Goal: Transaction & Acquisition: Subscribe to service/newsletter

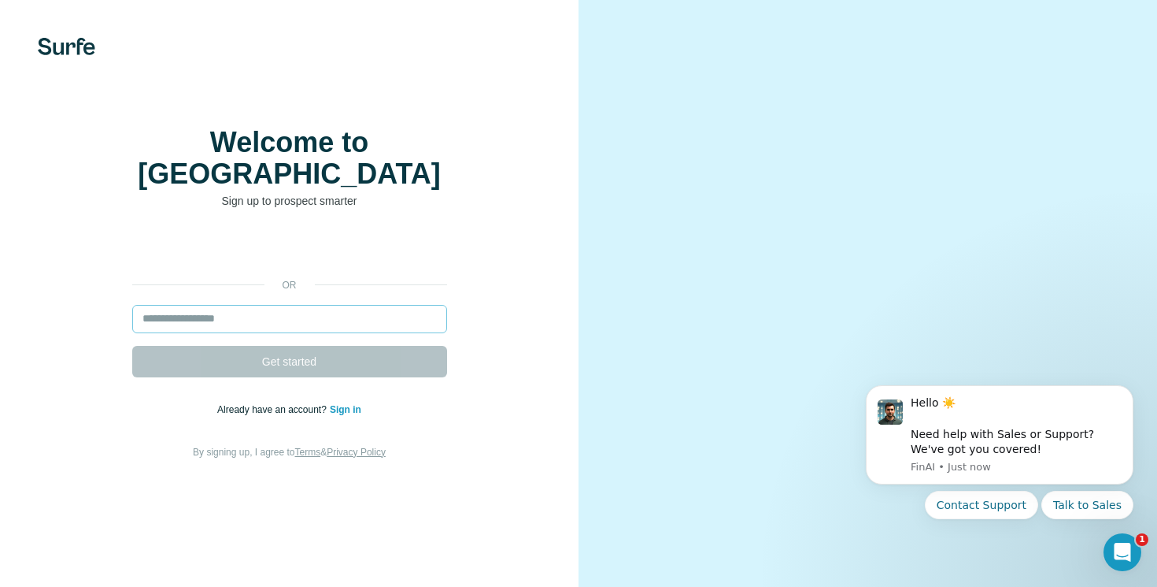
click at [313, 324] on input "email" at bounding box center [289, 319] width 315 height 28
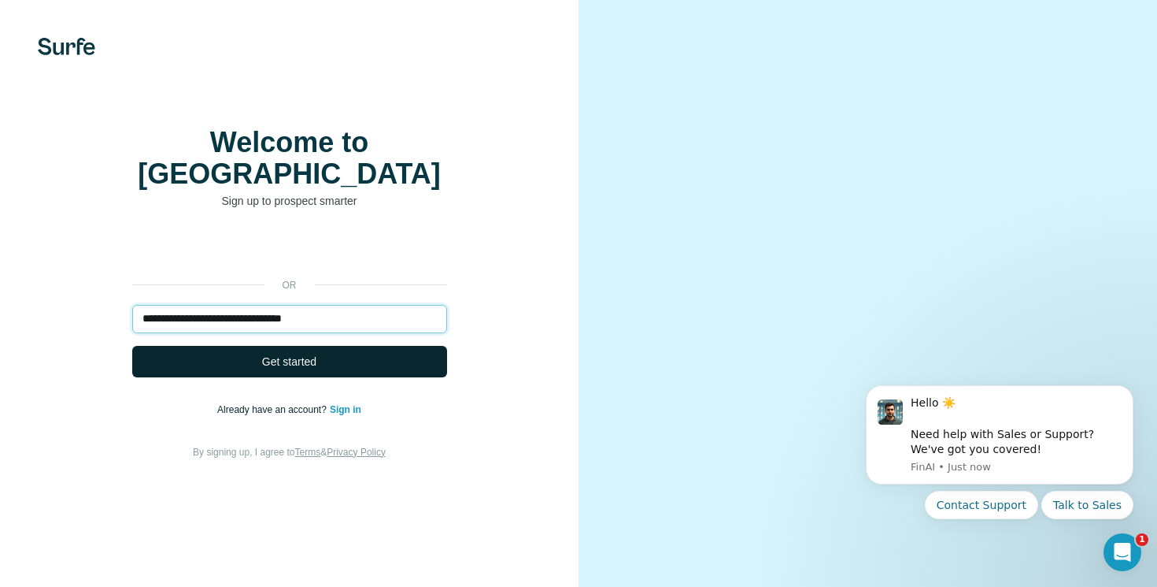
type input "**********"
click at [273, 361] on span "Get started" at bounding box center [289, 361] width 54 height 16
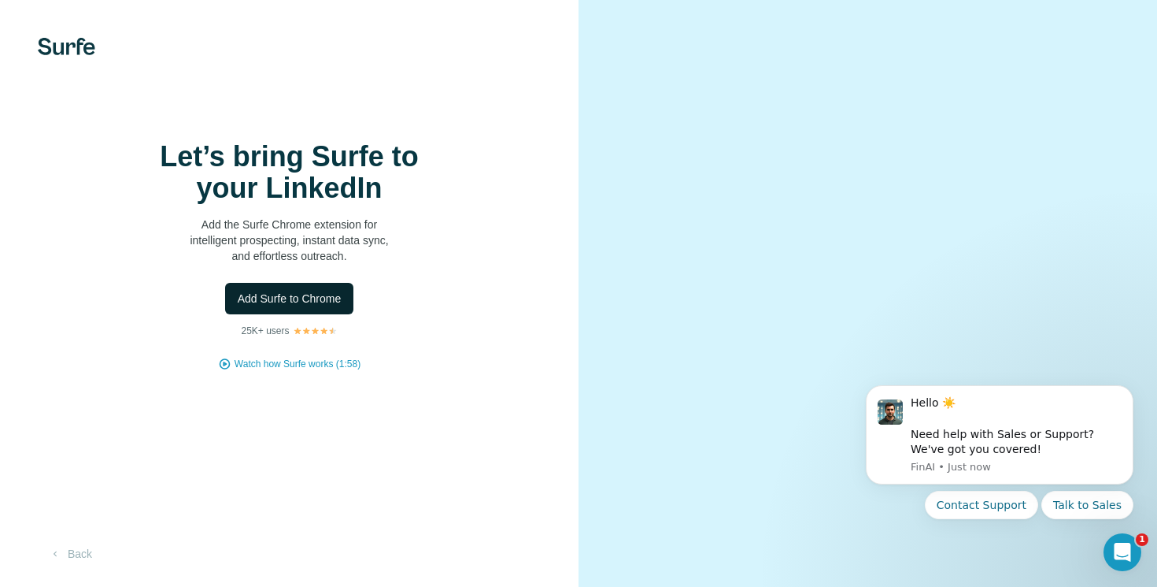
click at [272, 306] on span "Add Surfe to Chrome" at bounding box center [290, 299] width 104 height 16
click at [302, 306] on span "Add Surfe to Chrome" at bounding box center [290, 299] width 104 height 16
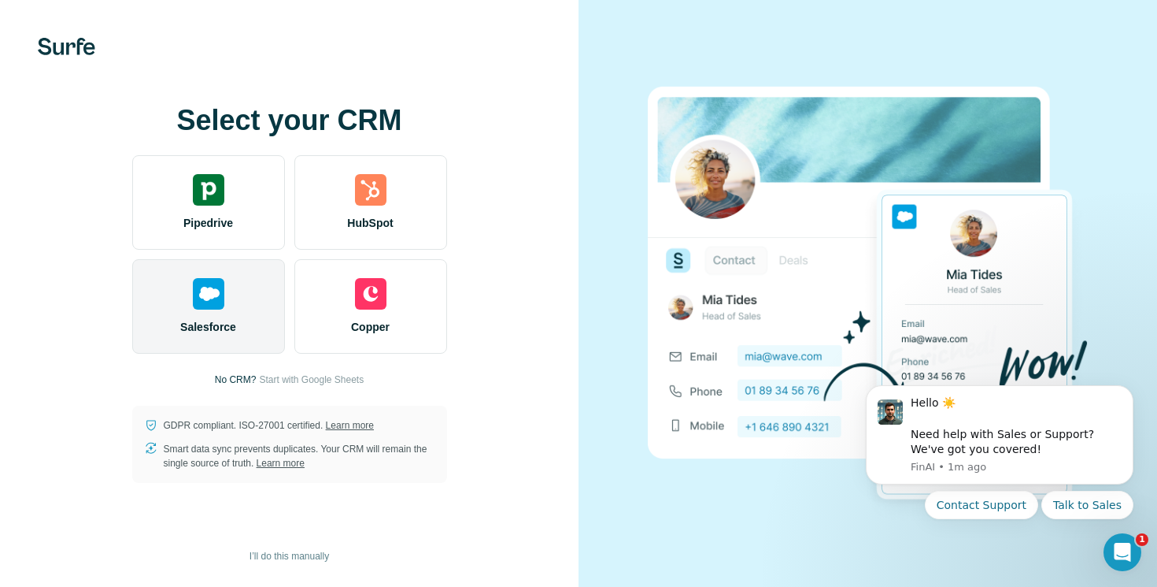
click at [203, 307] on img at bounding box center [208, 293] width 31 height 31
click at [200, 309] on div "Salesforce" at bounding box center [208, 306] width 153 height 94
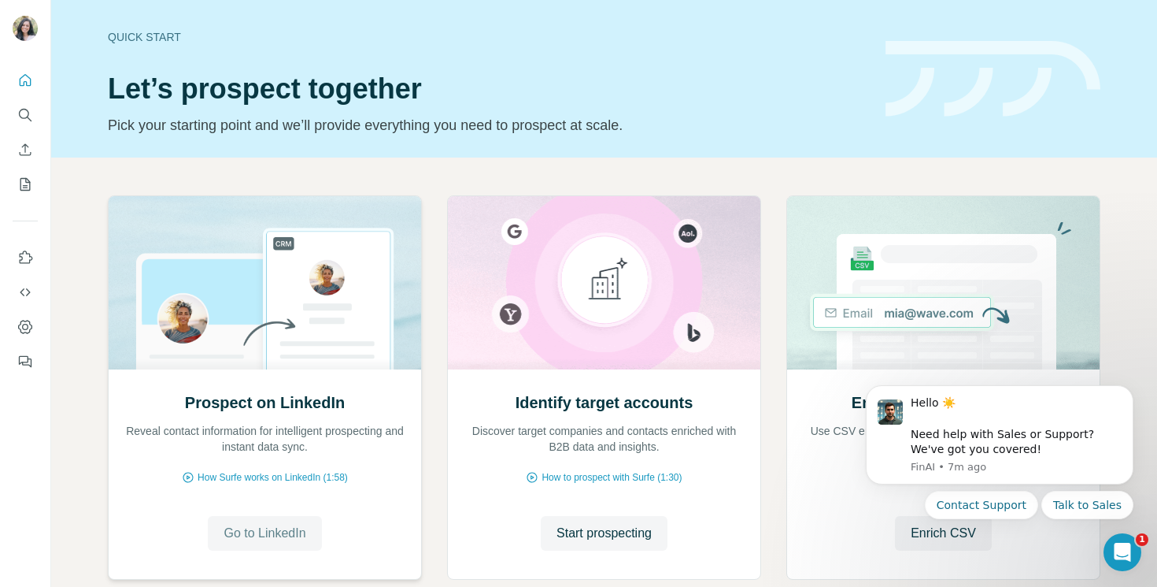
click at [313, 533] on button "Go to LinkedIn" at bounding box center [264, 533] width 113 height 35
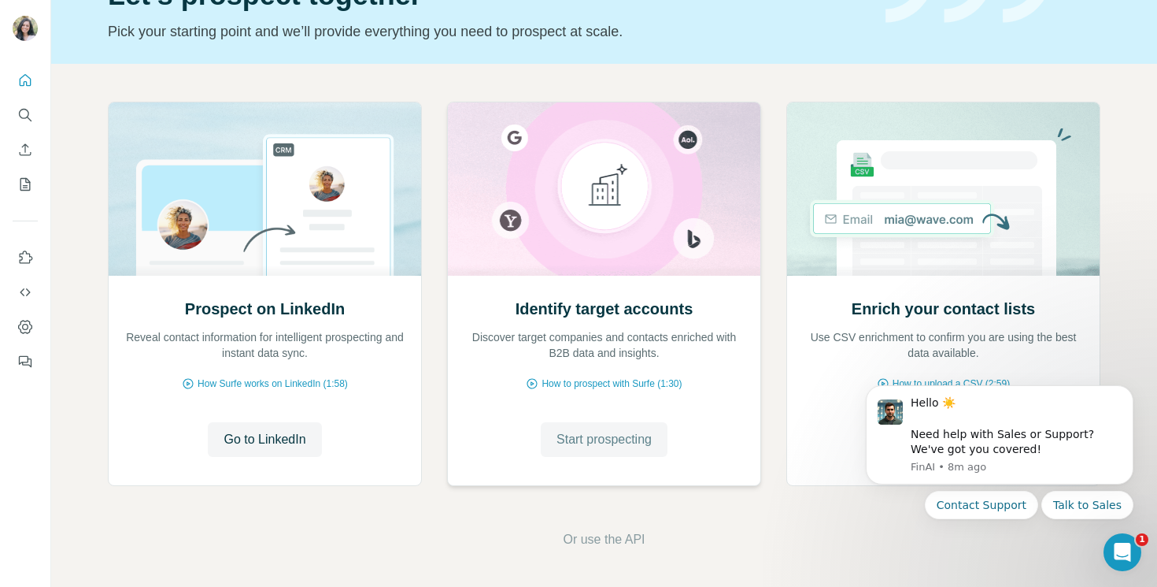
click at [608, 455] on button "Start prospecting" at bounding box center [604, 439] width 127 height 35
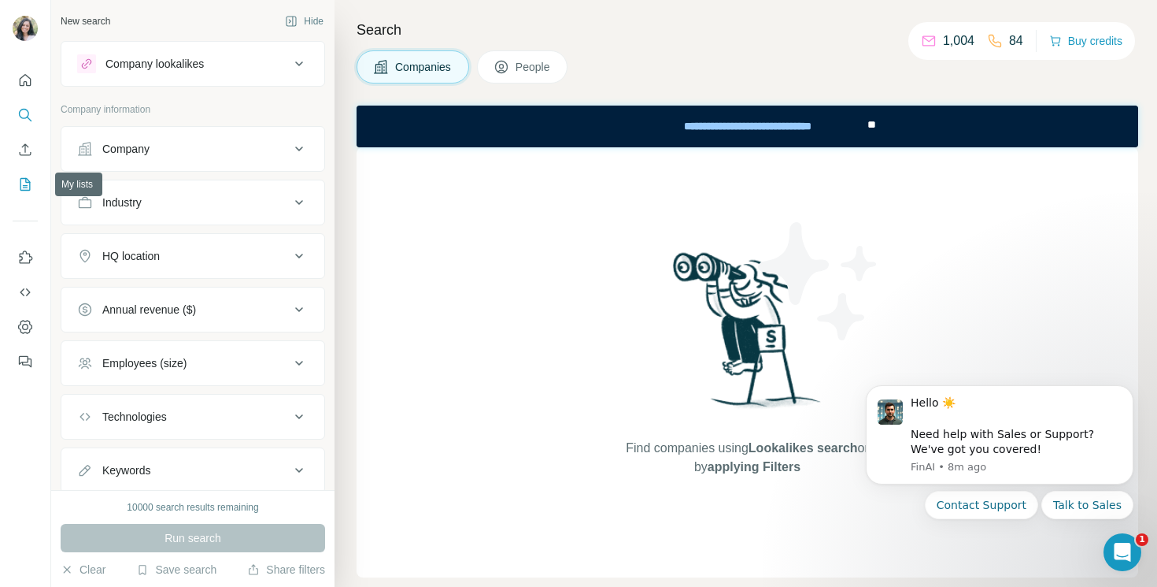
click at [20, 181] on icon "My lists" at bounding box center [25, 184] width 10 height 13
